Goal: Information Seeking & Learning: Learn about a topic

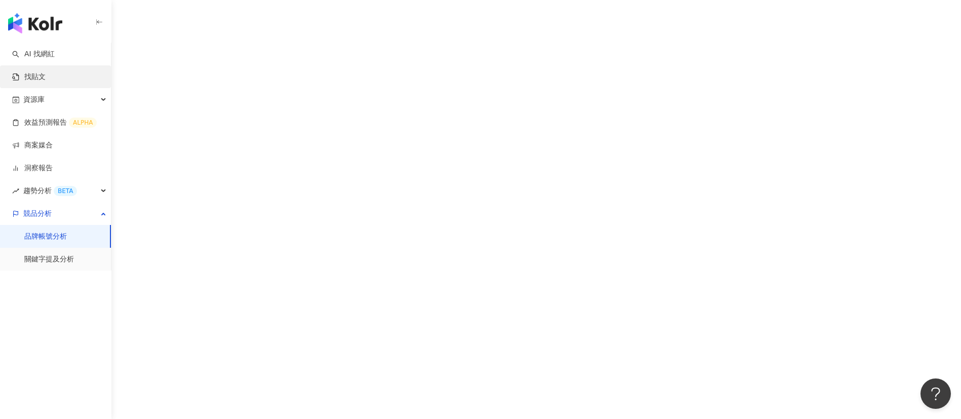
click at [42, 72] on link "找貼文" at bounding box center [28, 77] width 33 height 10
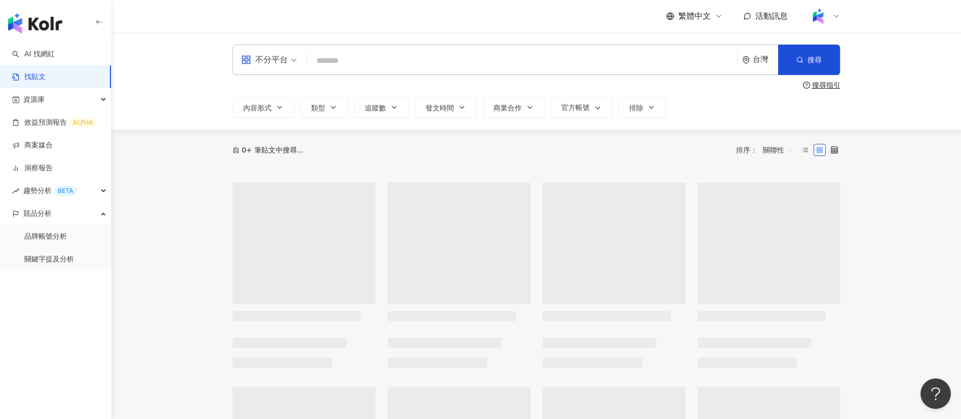
click at [366, 62] on input "search" at bounding box center [522, 61] width 423 height 22
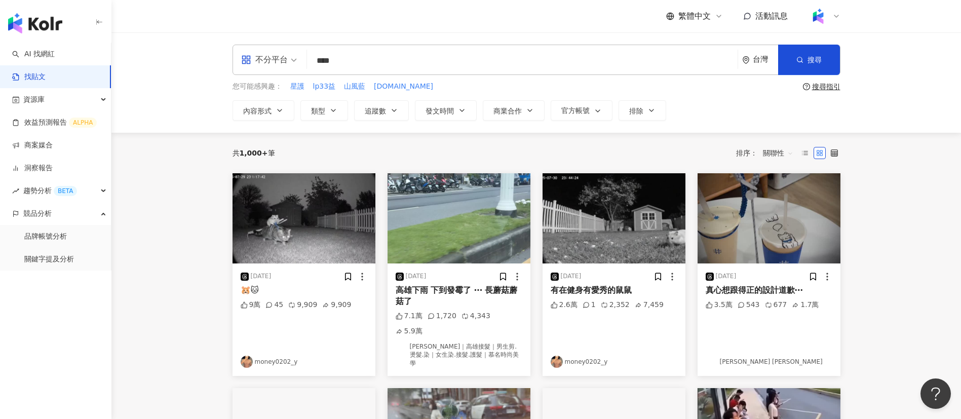
type input "****"
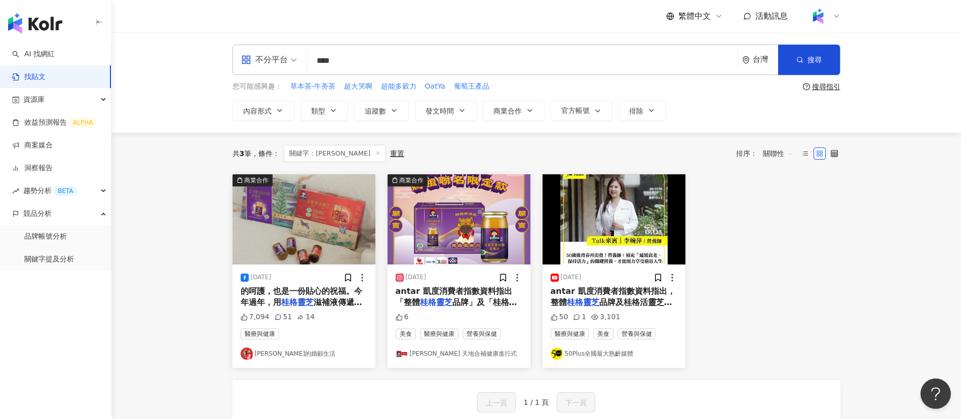
click at [509, 154] on div "共 3 筆 條件 ： 關鍵字：桂格靈芝 重置 排序： 關聯性" at bounding box center [537, 153] width 608 height 17
click at [316, 299] on span "滋補液傳遞滿滿的心意❤ 優惠資" at bounding box center [302, 307] width 122 height 21
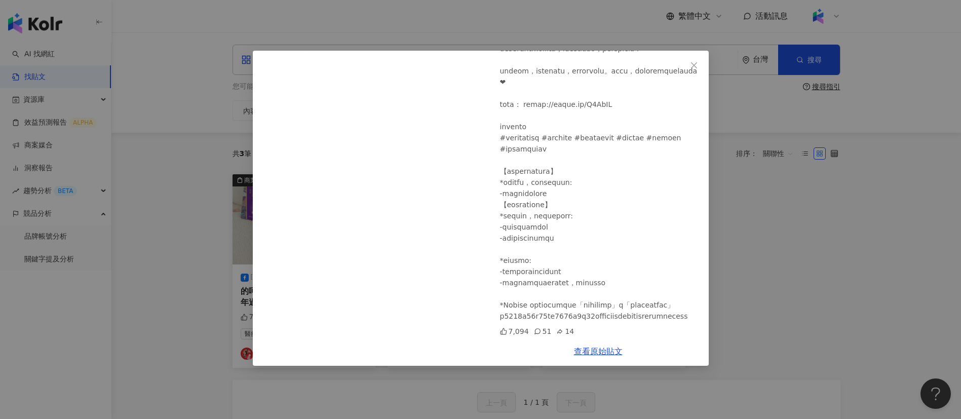
scroll to position [143, 0]
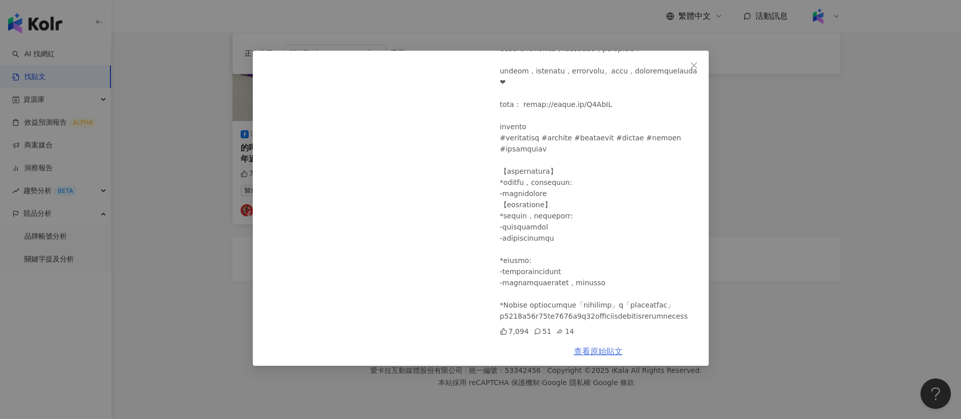
click at [607, 355] on link "查看原始貼文" at bounding box center [598, 352] width 49 height 10
click at [847, 246] on div "[PERSON_NAME]的婚顧生活 [DATE] 7,094 51 14 查看原始貼文" at bounding box center [480, 209] width 961 height 419
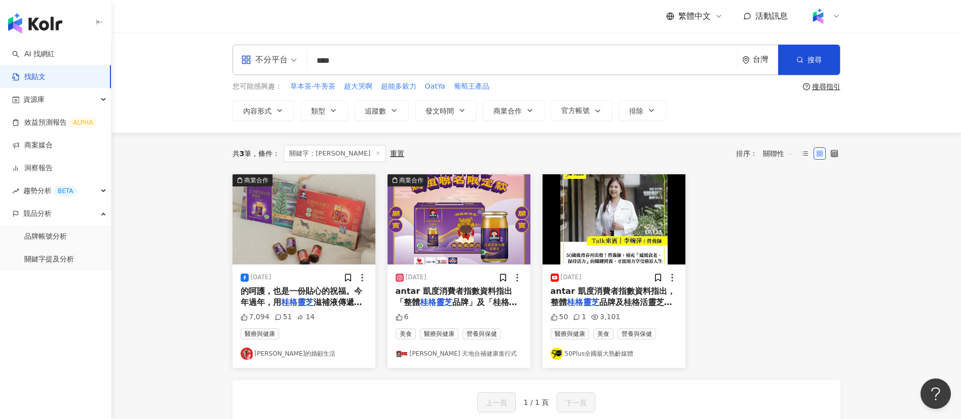
scroll to position [2, 0]
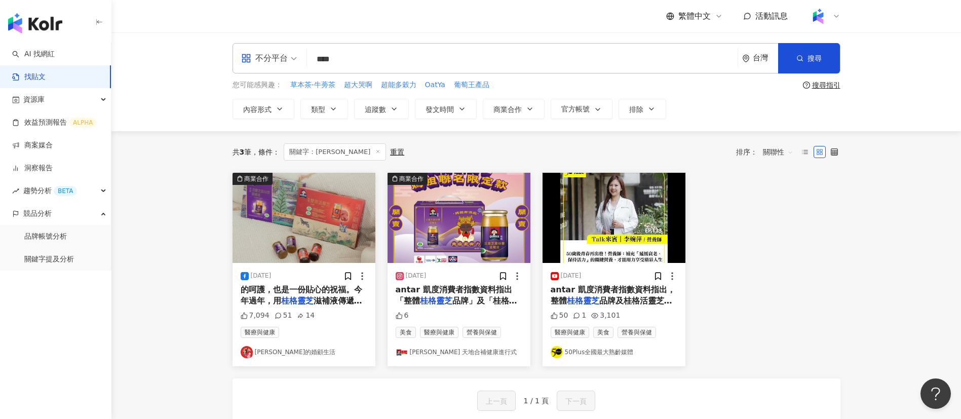
click at [630, 290] on span "antar 凱度消費者指數資料指出，整體" at bounding box center [613, 295] width 125 height 21
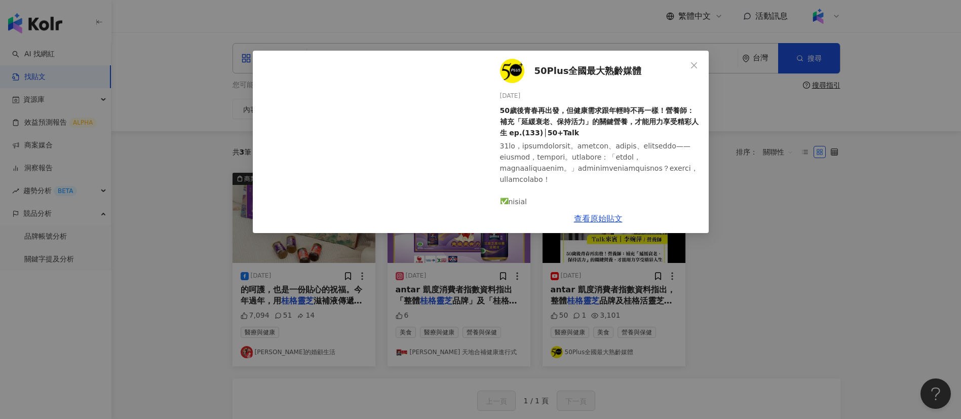
click at [781, 238] on div "50Plus全國最大熟齡媒體 [DATE] 50歲後青春再出發，但健康需求跟年輕時不再一樣！營養師：補充「延緩衰老、保持活力」的關鍵營養，才能用力享受精彩人生…" at bounding box center [480, 209] width 961 height 419
